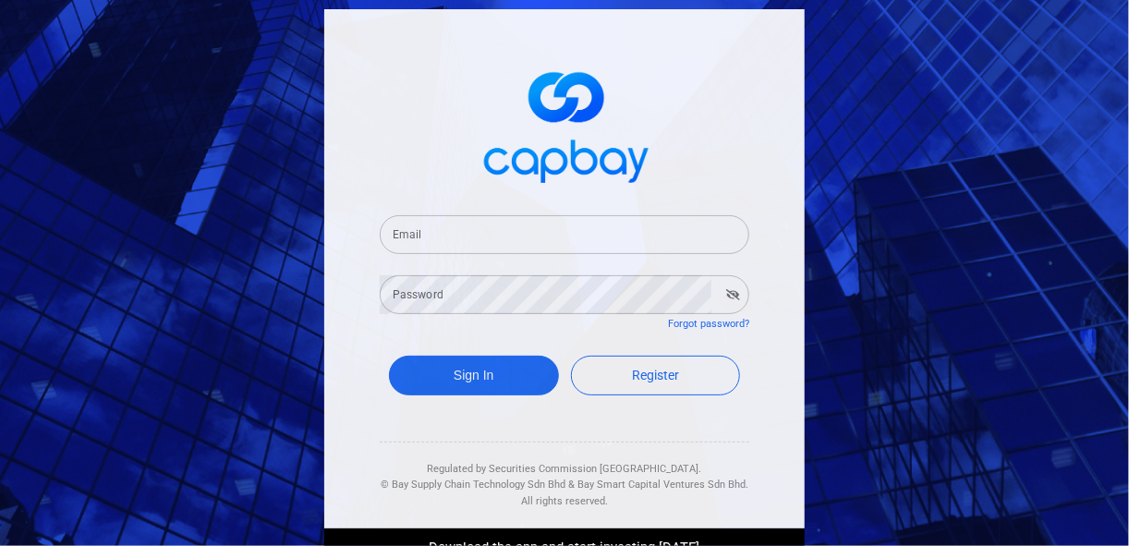
click at [442, 230] on input "Email" at bounding box center [565, 234] width 370 height 39
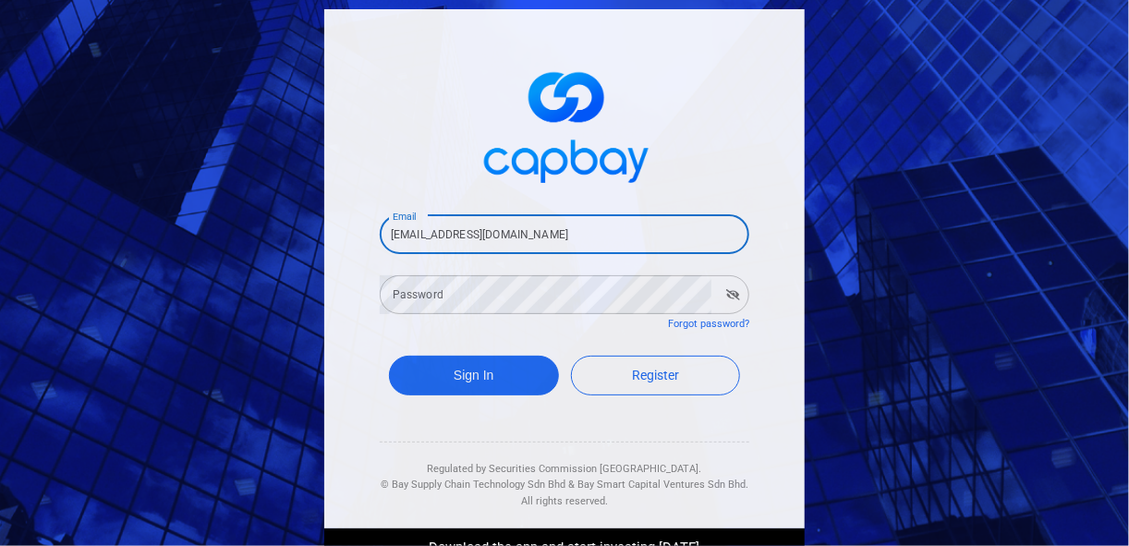
type input "[EMAIL_ADDRESS][DOMAIN_NAME]"
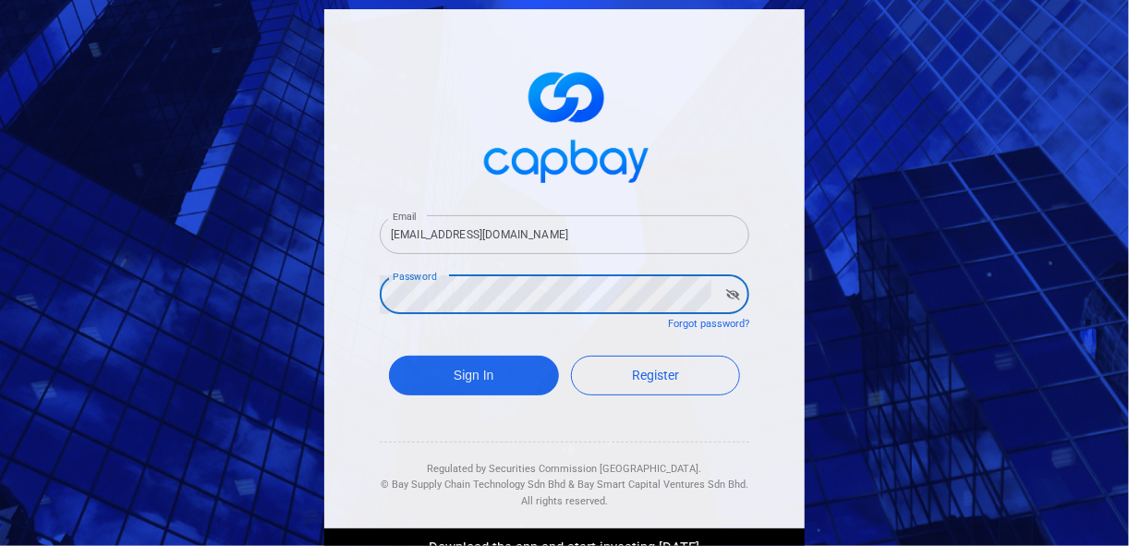
click at [389, 356] on button "Sign In" at bounding box center [474, 376] width 170 height 40
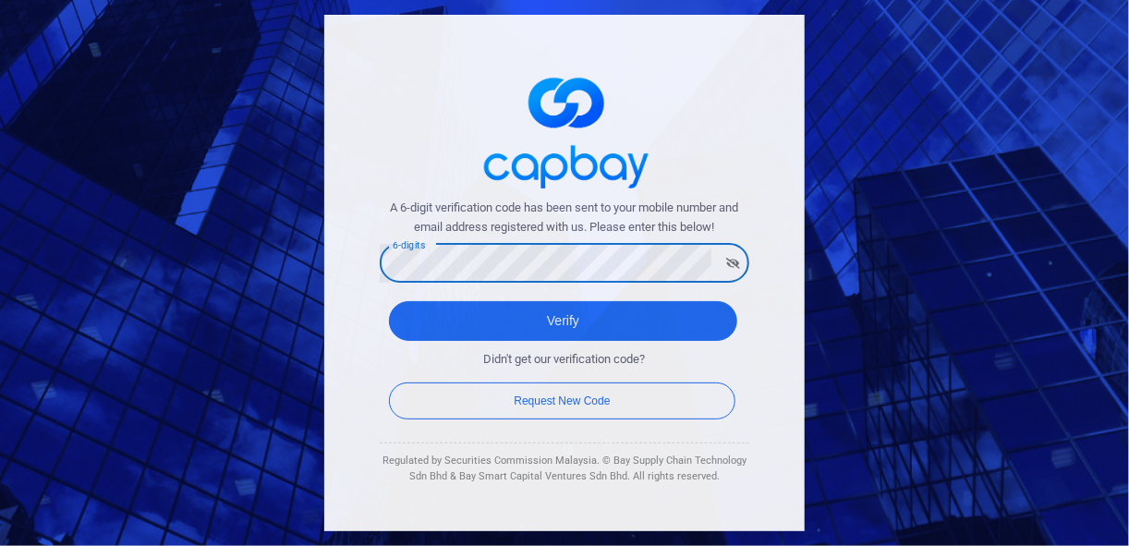
click at [389, 301] on button "Verify" at bounding box center [563, 321] width 348 height 40
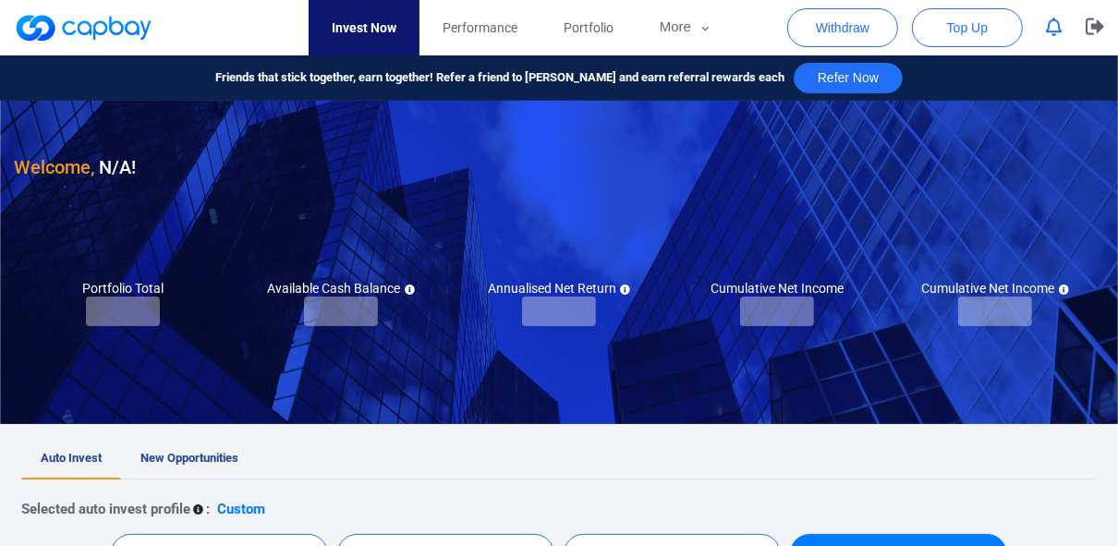
checkbox input "true"
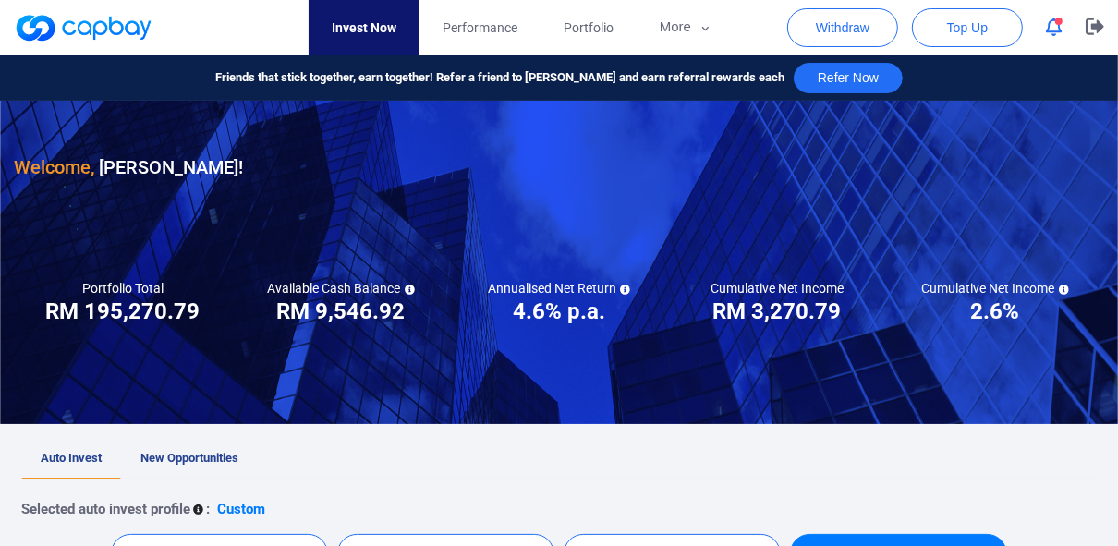
click at [1051, 28] on icon "button" at bounding box center [1054, 27] width 17 height 19
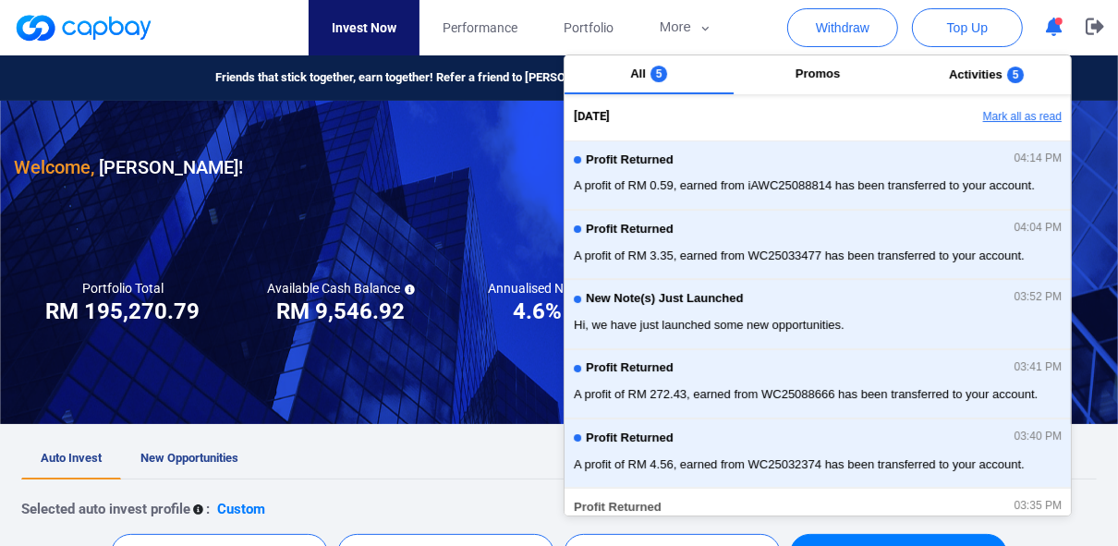
click at [990, 119] on button "Mark all as read" at bounding box center [971, 117] width 199 height 31
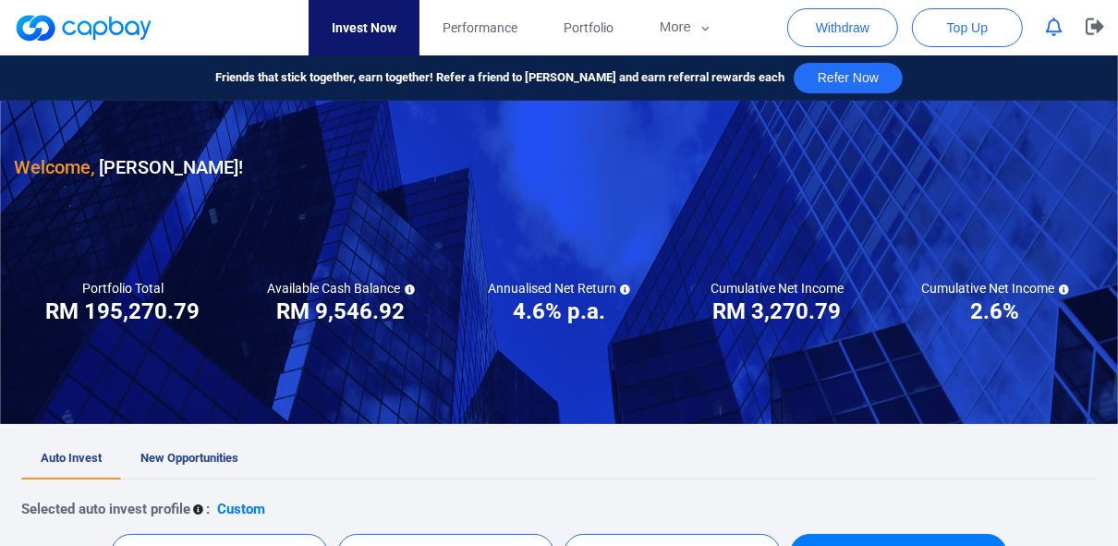
click at [380, 122] on div "Welcome, [PERSON_NAME] !" at bounding box center [559, 141] width 1090 height 81
click at [202, 443] on link "New Opportunities" at bounding box center [189, 459] width 137 height 41
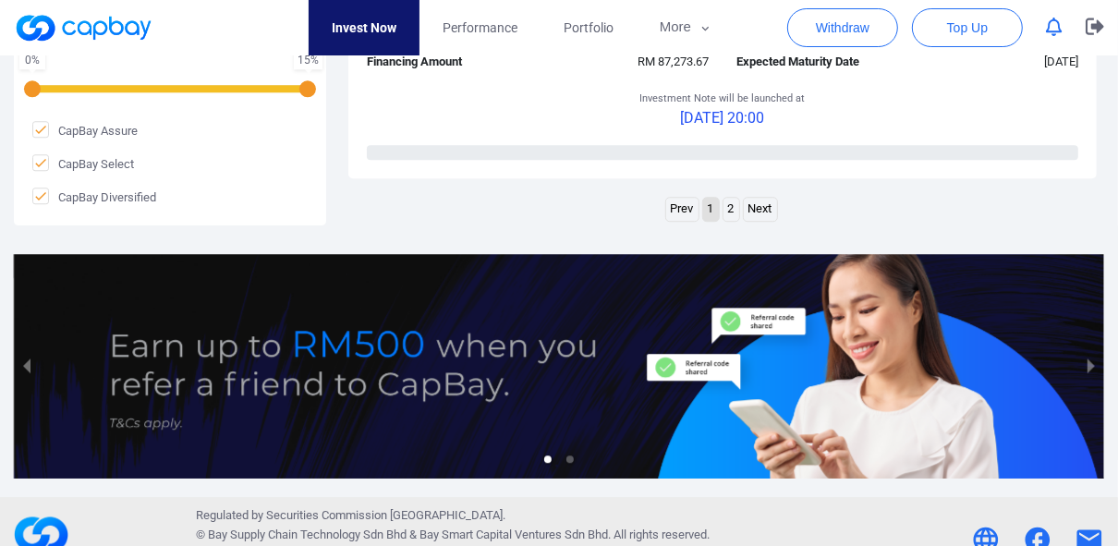
scroll to position [3323, 0]
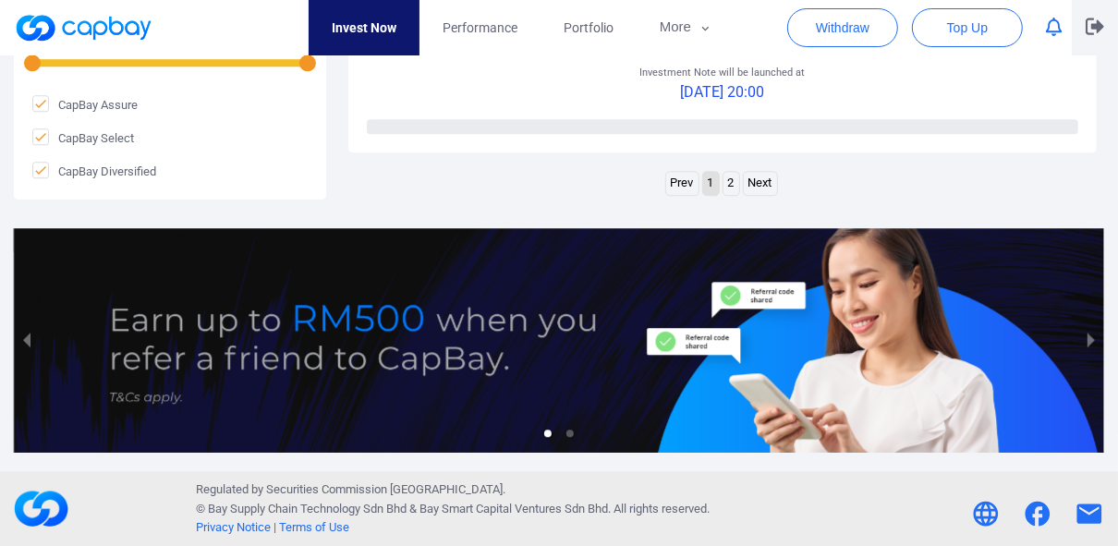
click at [1100, 20] on icon "button" at bounding box center [1095, 27] width 18 height 18
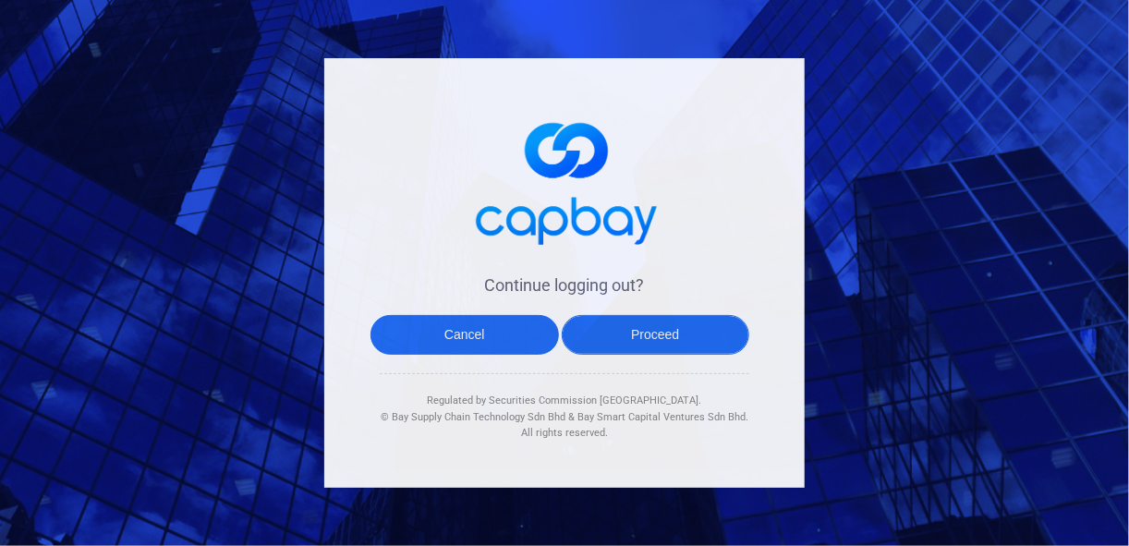
click at [655, 348] on button "Proceed" at bounding box center [656, 335] width 188 height 40
